Goal: Browse casually

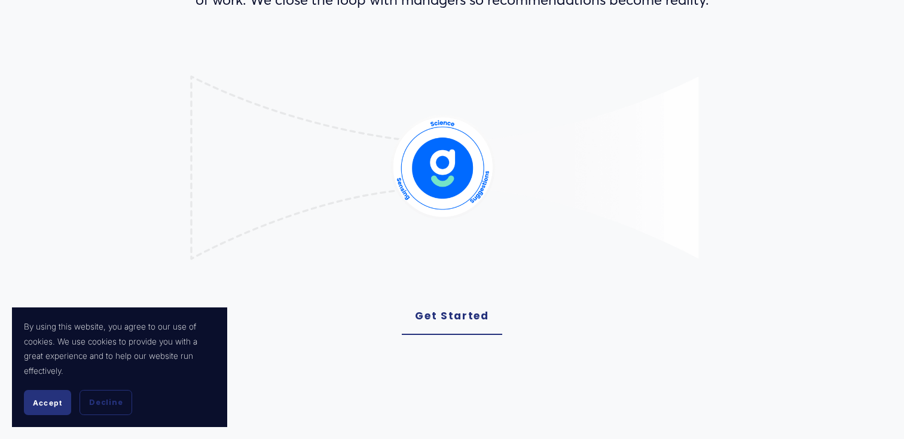
scroll to position [314, 0]
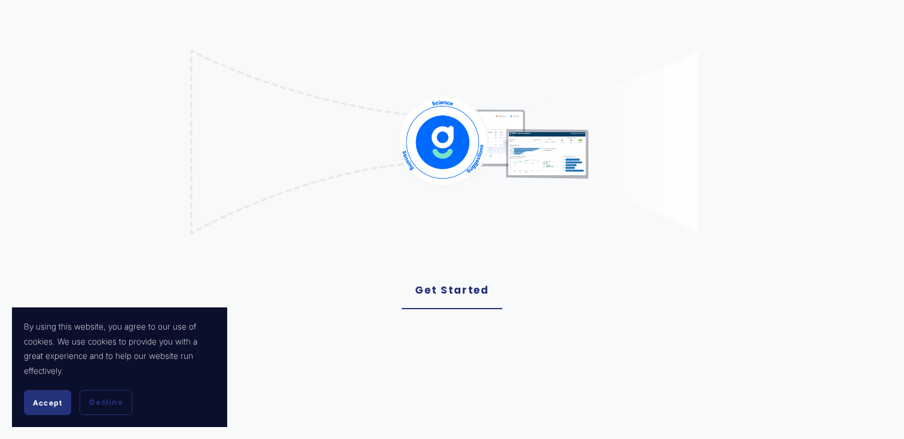
click at [59, 394] on button "Accept" at bounding box center [47, 402] width 47 height 25
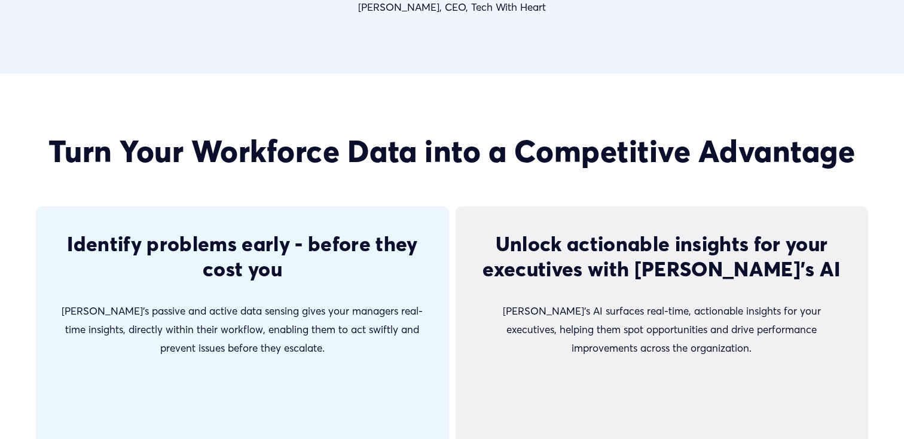
scroll to position [2260, 0]
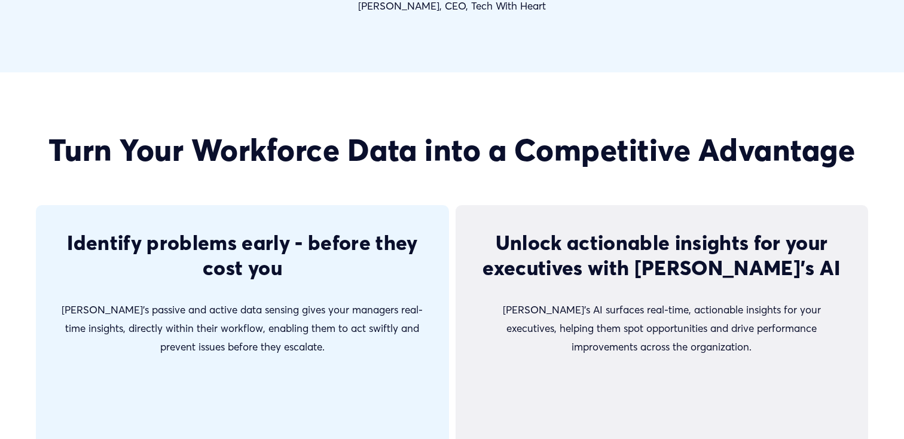
click at [401, 150] on h2 "Turn Your Workforce Data into a Competitive Advantage" at bounding box center [452, 150] width 832 height 36
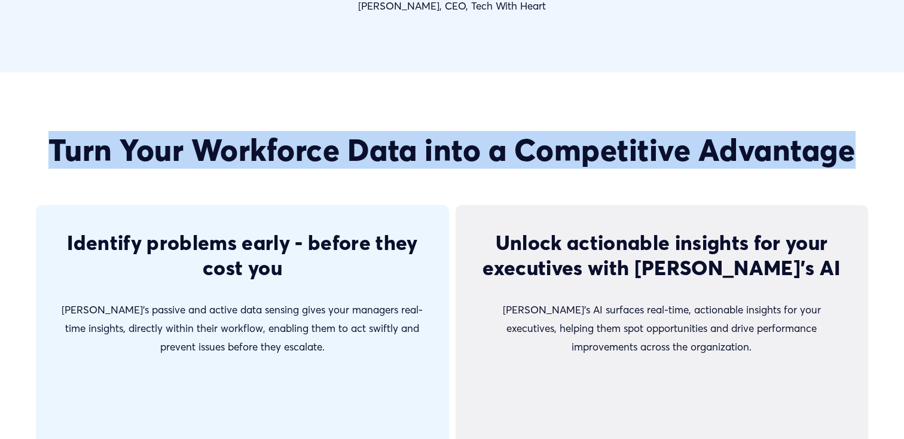
click at [401, 150] on h2 "Turn Your Workforce Data into a Competitive Advantage" at bounding box center [452, 150] width 832 height 36
click at [88, 153] on h2 "Turn Your Workforce Data into a Competitive Advantage" at bounding box center [452, 150] width 832 height 36
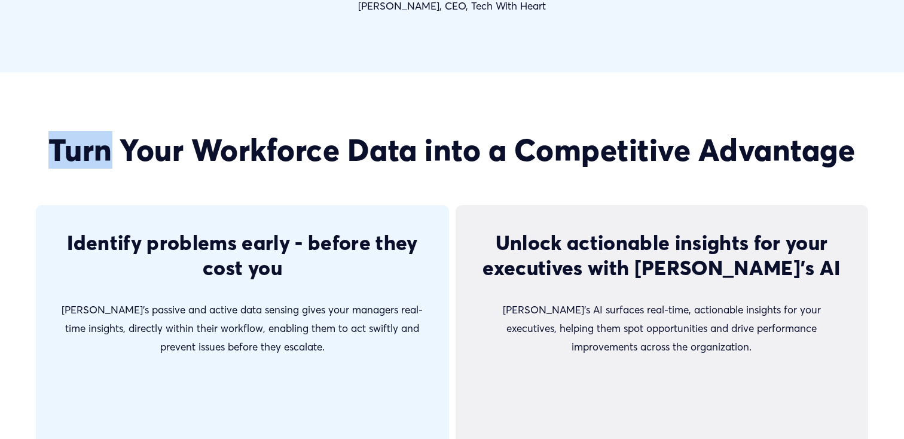
click at [88, 153] on h2 "Turn Your Workforce Data into a Competitive Advantage" at bounding box center [452, 150] width 832 height 36
click at [201, 164] on h2 "Turn Your Workforce Data into a Competitive Advantage" at bounding box center [452, 150] width 832 height 36
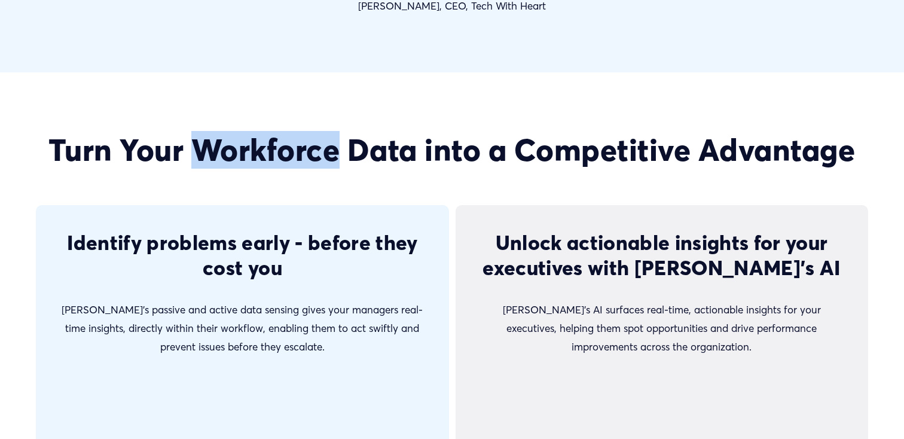
click at [201, 164] on h2 "Turn Your Workforce Data into a Competitive Advantage" at bounding box center [452, 150] width 832 height 36
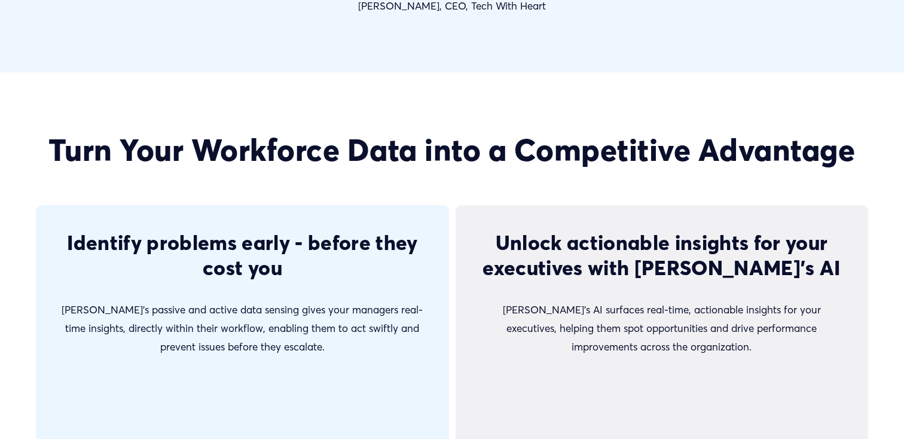
click at [444, 151] on h2 "Turn Your Workforce Data into a Competitive Advantage" at bounding box center [452, 150] width 832 height 36
click at [589, 138] on h2 "Turn Your Workforce Data into a Competitive Advantage" at bounding box center [452, 150] width 832 height 36
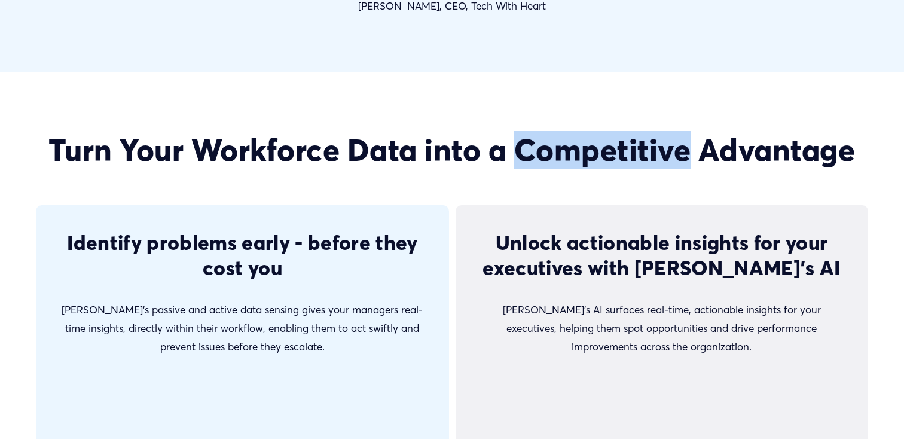
click at [589, 138] on h2 "Turn Your Workforce Data into a Competitive Advantage" at bounding box center [452, 150] width 832 height 36
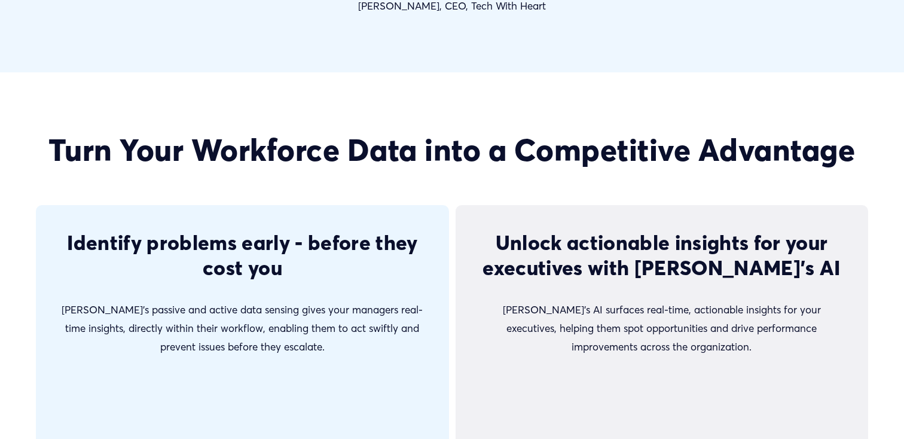
click at [724, 141] on h2 "Turn Your Workforce Data into a Competitive Advantage" at bounding box center [452, 150] width 832 height 36
click at [720, 147] on h2 "Turn Your Workforce Data into a Competitive Advantage" at bounding box center [452, 150] width 832 height 36
click at [719, 146] on h2 "Turn Your Workforce Data into a Competitive Advantage" at bounding box center [452, 150] width 832 height 36
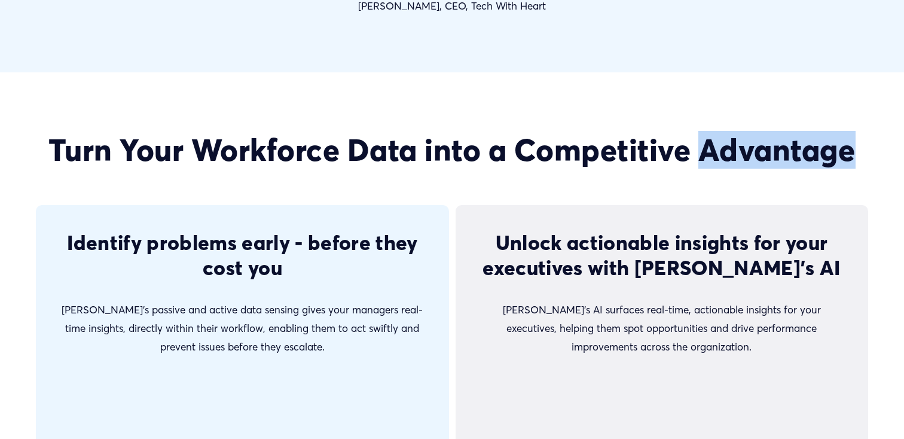
click at [719, 146] on h2 "Turn Your Workforce Data into a Competitive Advantage" at bounding box center [452, 150] width 832 height 36
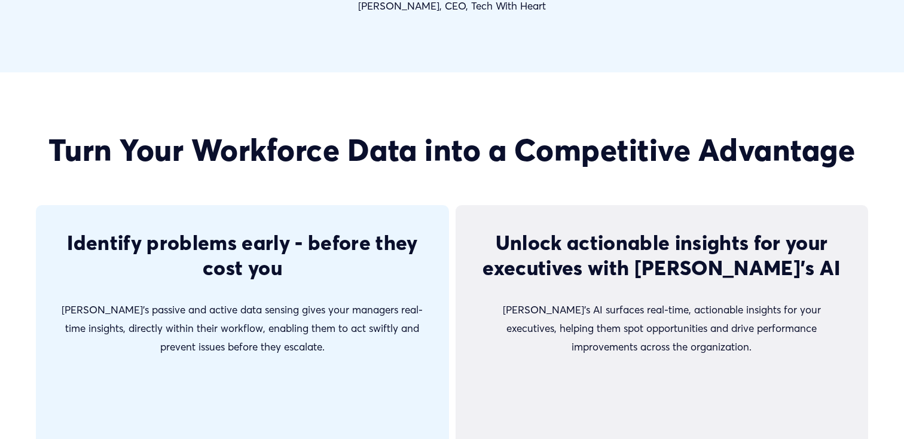
click at [501, 152] on h2 "Turn Your Workforce Data into a Competitive Advantage" at bounding box center [452, 150] width 832 height 36
click at [499, 151] on h2 "Turn Your Workforce Data into a Competitive Advantage" at bounding box center [452, 150] width 832 height 36
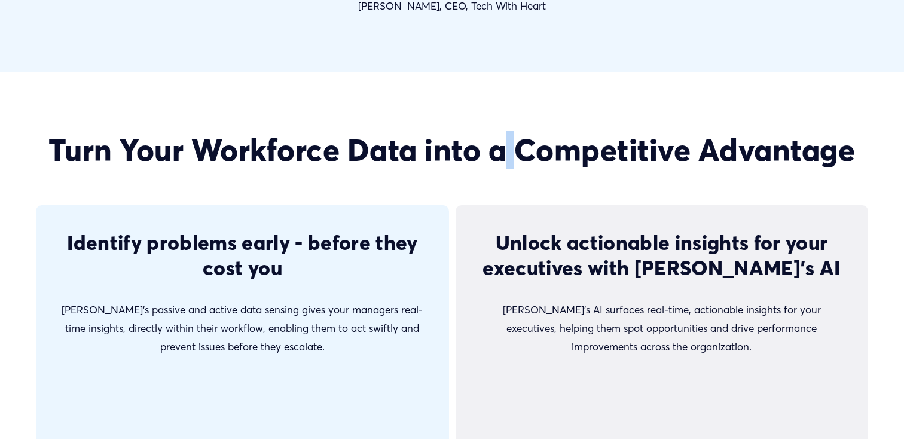
click at [499, 151] on h2 "Turn Your Workforce Data into a Competitive Advantage" at bounding box center [452, 150] width 832 height 36
click at [494, 154] on h2 "Turn Your Workforce Data into a Competitive Advantage" at bounding box center [452, 150] width 832 height 36
click at [367, 139] on h2 "Turn Your Workforce Data into a Competitive Advantage" at bounding box center [452, 150] width 832 height 36
click at [367, 138] on h2 "Turn Your Workforce Data into a Competitive Advantage" at bounding box center [452, 150] width 832 height 36
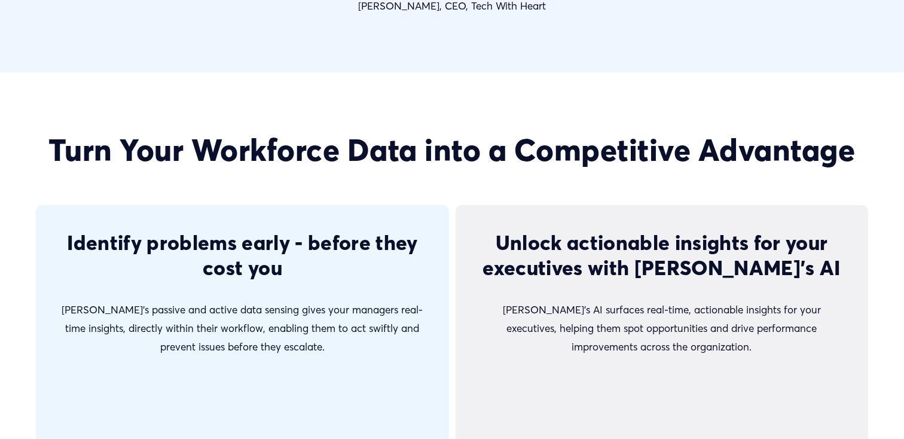
click at [367, 138] on h2 "Turn Your Workforce Data into a Competitive Advantage" at bounding box center [452, 150] width 832 height 36
click at [171, 159] on h2 "Turn Your Workforce Data into a Competitive Advantage" at bounding box center [452, 150] width 832 height 36
drag, startPoint x: 46, startPoint y: 141, endPoint x: 110, endPoint y: 136, distance: 64.2
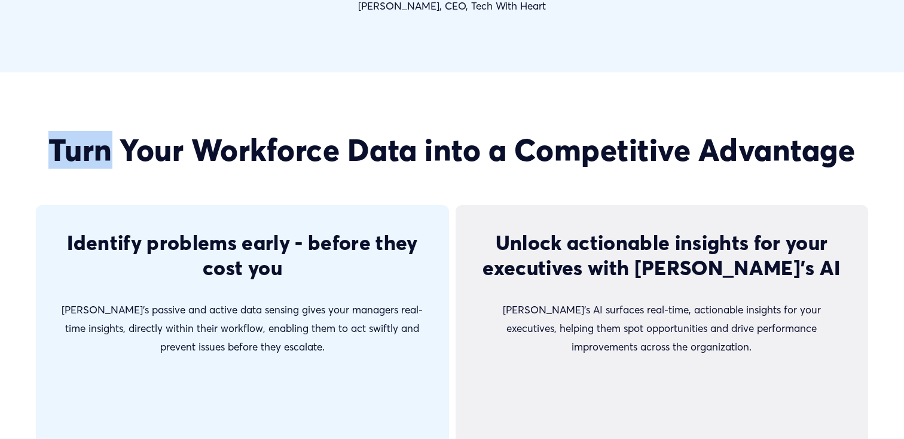
click at [110, 136] on h2 "Turn Your Workforce Data into a Competitive Advantage" at bounding box center [452, 150] width 832 height 36
click at [236, 156] on h2 "Turn Your Workforce Data into a Competitive Advantage" at bounding box center [452, 150] width 832 height 36
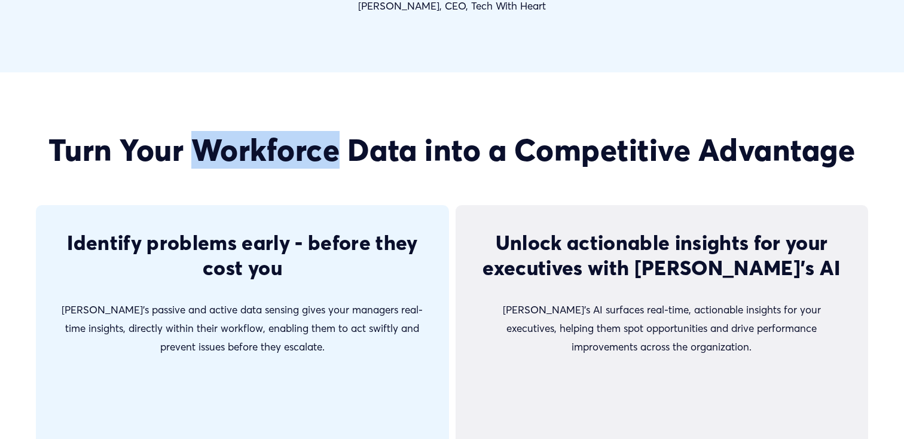
click at [236, 156] on h2 "Turn Your Workforce Data into a Competitive Advantage" at bounding box center [452, 150] width 832 height 36
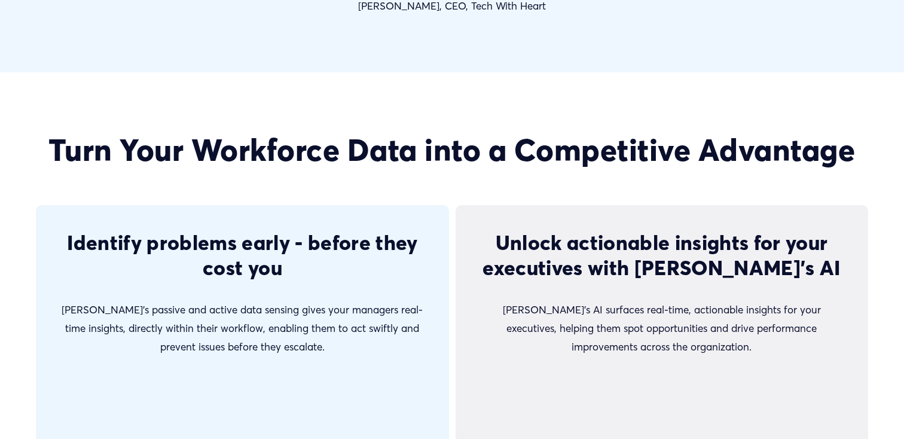
click at [449, 143] on h2 "Turn Your Workforce Data into a Competitive Advantage" at bounding box center [452, 150] width 832 height 36
click at [531, 144] on h2 "Turn Your Workforce Data into a Competitive Advantage" at bounding box center [452, 150] width 832 height 36
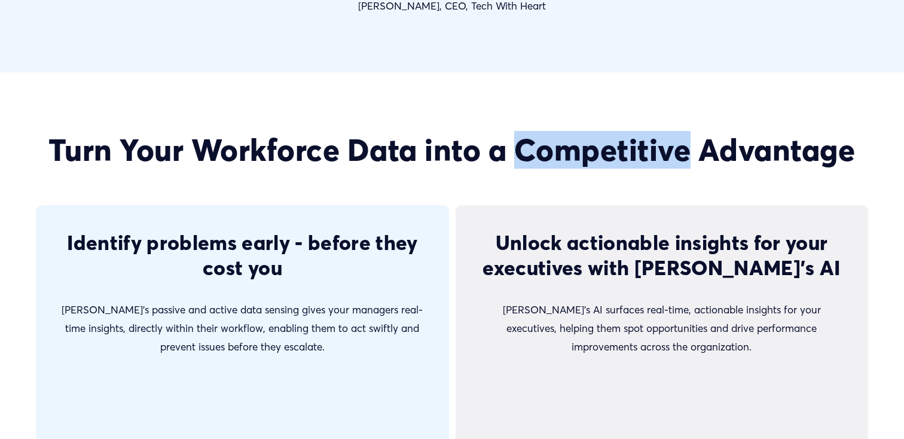
click at [531, 144] on h2 "Turn Your Workforce Data into a Competitive Advantage" at bounding box center [452, 150] width 832 height 36
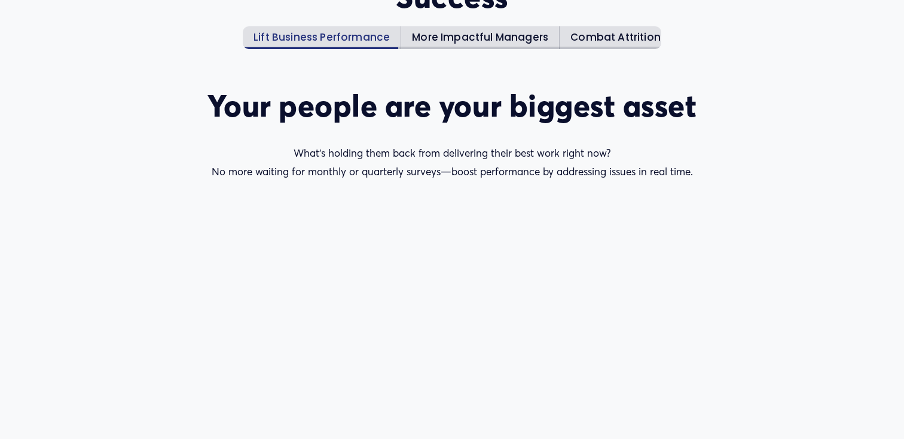
scroll to position [1845, 0]
